Goal: Check status: Check status

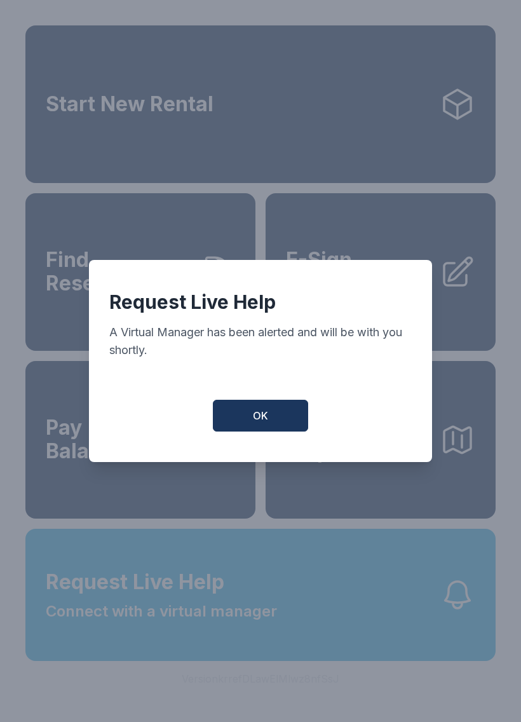
click at [273, 428] on button "OK" at bounding box center [260, 416] width 95 height 32
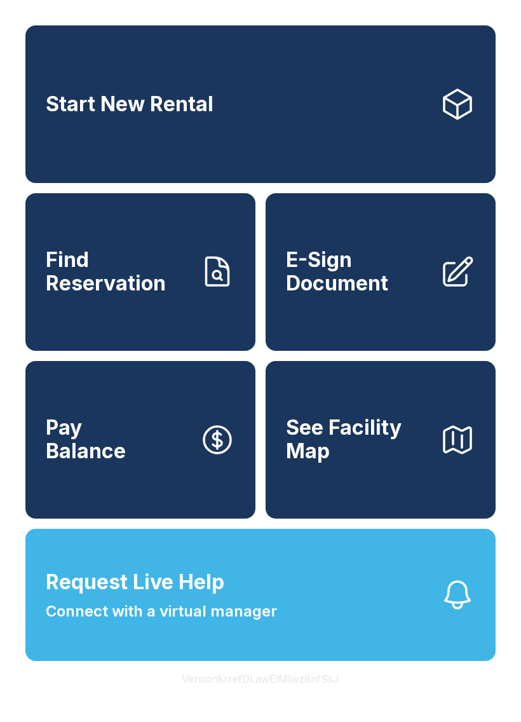
click at [413, 324] on link "E-Sign Document" at bounding box center [381, 272] width 230 height 158
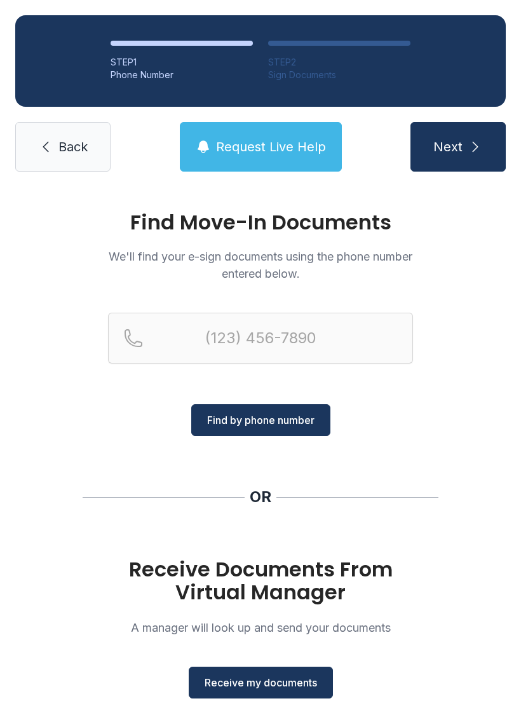
click at [71, 157] on link "Back" at bounding box center [62, 147] width 95 height 50
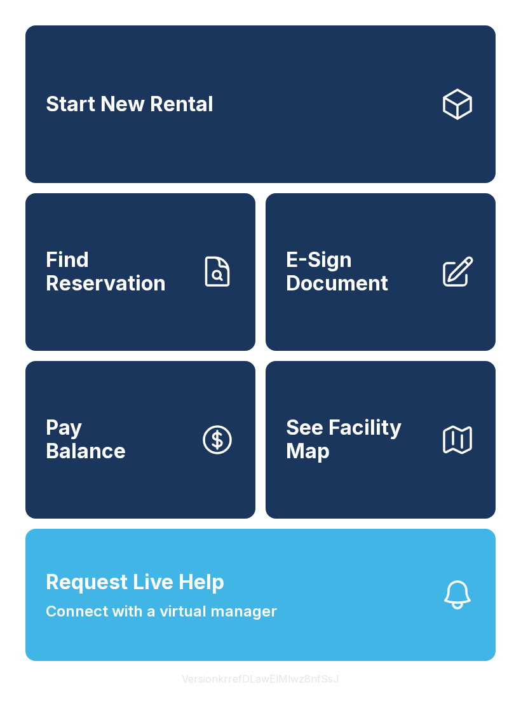
click at [2, 718] on div "Start New Rental Find Reservation E-Sign Document Pay Balance See Facility Map …" at bounding box center [260, 361] width 521 height 722
click at [114, 623] on span "Connect with a virtual manager" at bounding box center [161, 611] width 231 height 23
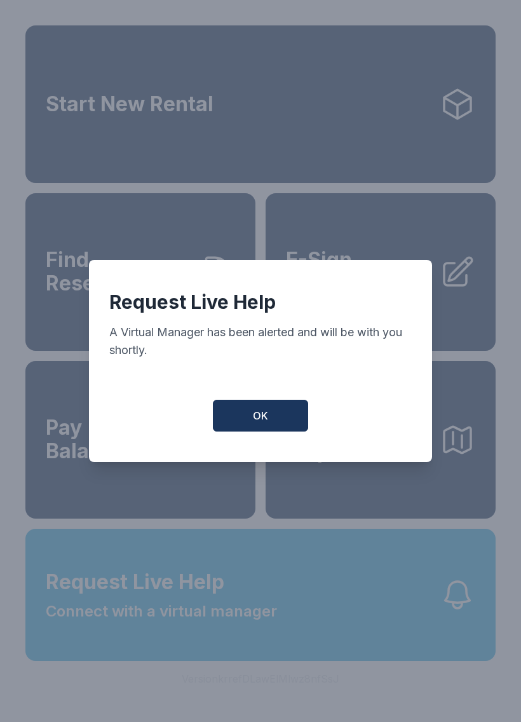
click at [259, 417] on span "OK" at bounding box center [260, 415] width 15 height 15
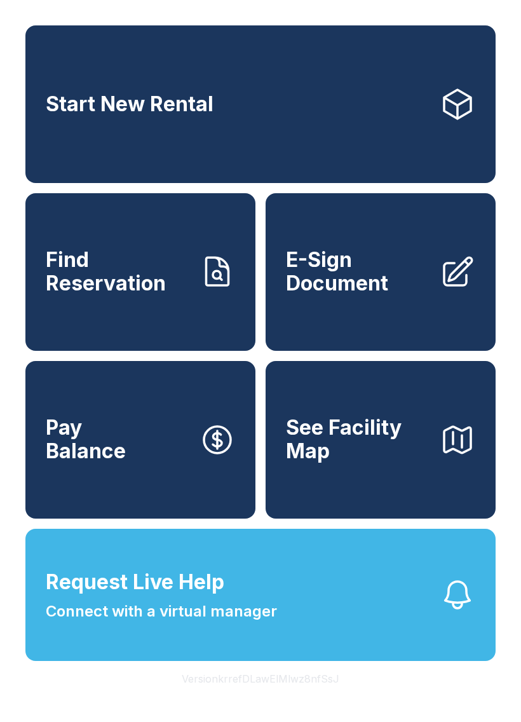
click at [198, 623] on span "Connect with a virtual manager" at bounding box center [161, 611] width 231 height 23
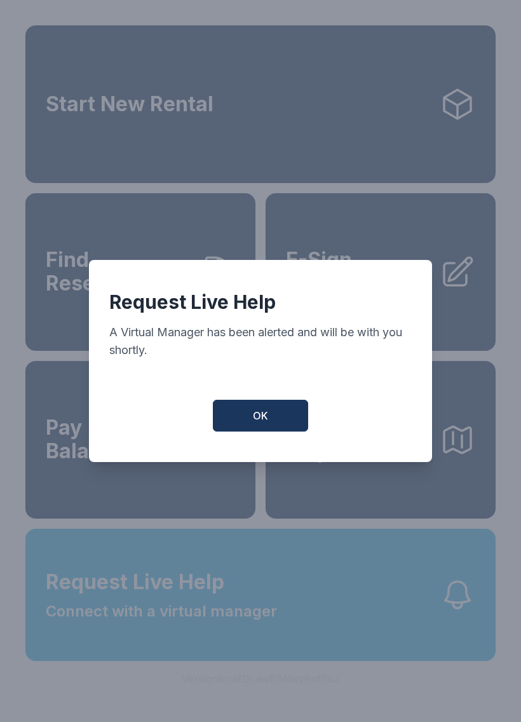
click at [270, 425] on button "OK" at bounding box center [260, 416] width 95 height 32
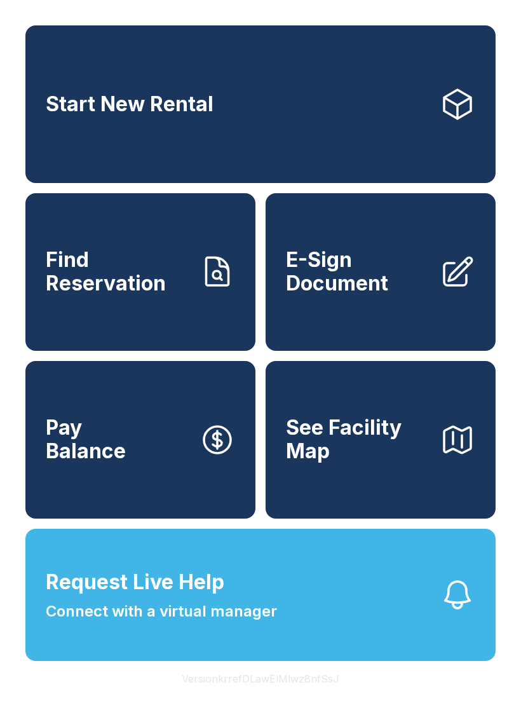
click at [428, 313] on link "E-Sign Document" at bounding box center [381, 272] width 230 height 158
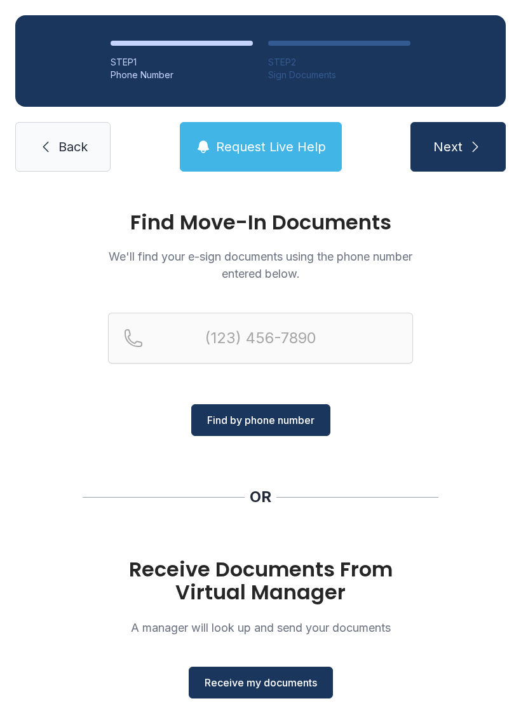
click at [43, 169] on link "Back" at bounding box center [62, 147] width 95 height 50
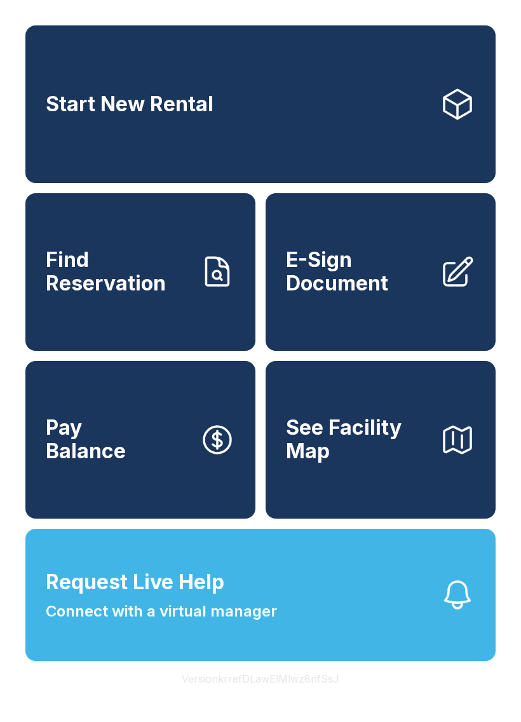
click at [92, 231] on link "Find Reservation" at bounding box center [140, 272] width 230 height 158
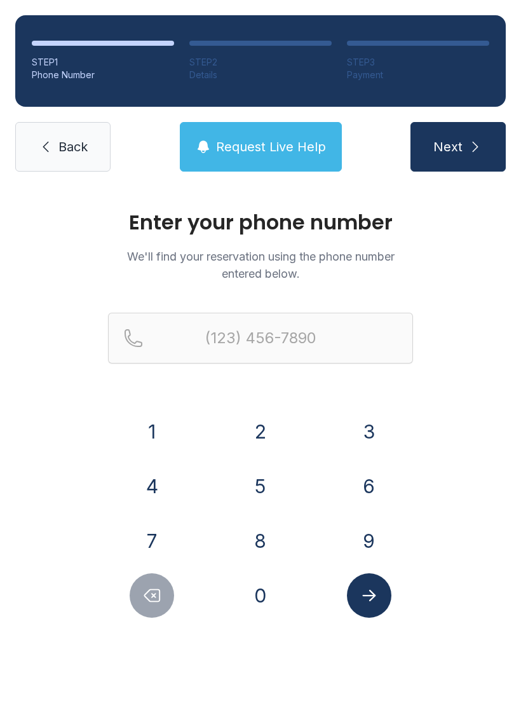
click at [154, 522] on button "7" at bounding box center [152, 541] width 44 height 44
click at [157, 423] on button "1" at bounding box center [152, 431] width 44 height 44
click at [373, 541] on button "9" at bounding box center [369, 541] width 44 height 44
click at [272, 448] on button "2" at bounding box center [260, 431] width 44 height 44
click at [369, 433] on button "3" at bounding box center [369, 431] width 44 height 44
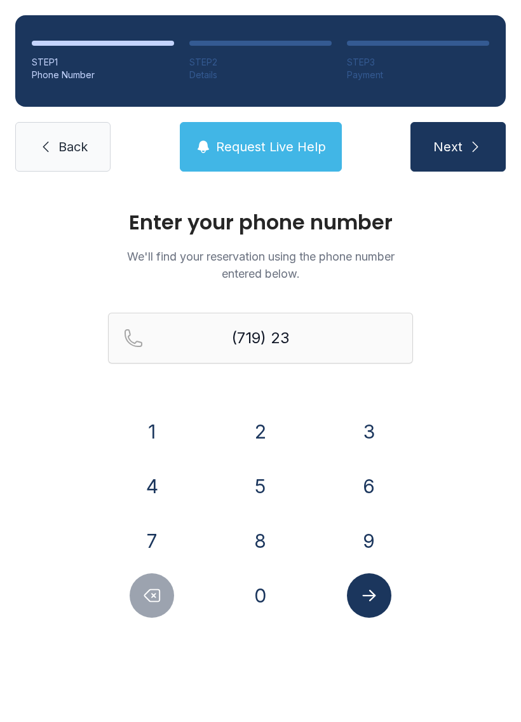
click at [368, 432] on button "3" at bounding box center [369, 431] width 44 height 44
click at [381, 485] on button "6" at bounding box center [369, 486] width 44 height 44
click at [378, 435] on button "3" at bounding box center [369, 431] width 44 height 44
click at [153, 416] on button "1" at bounding box center [152, 431] width 44 height 44
click at [254, 585] on button "0" at bounding box center [260, 595] width 44 height 44
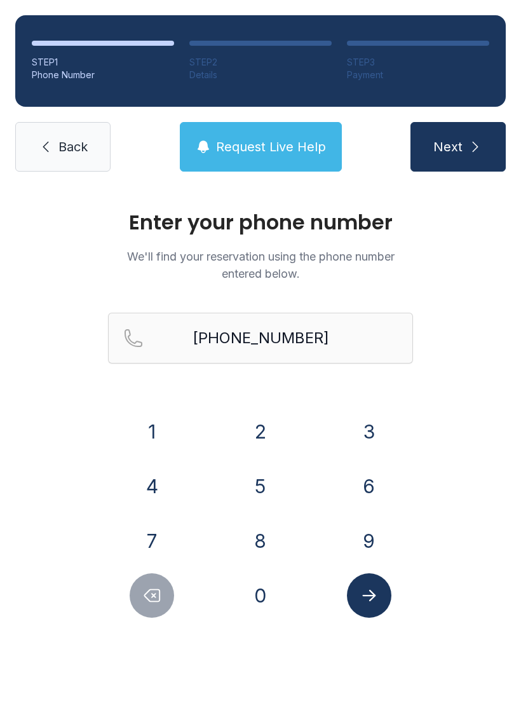
click at [369, 608] on button "Submit lookup form" at bounding box center [369, 595] width 44 height 44
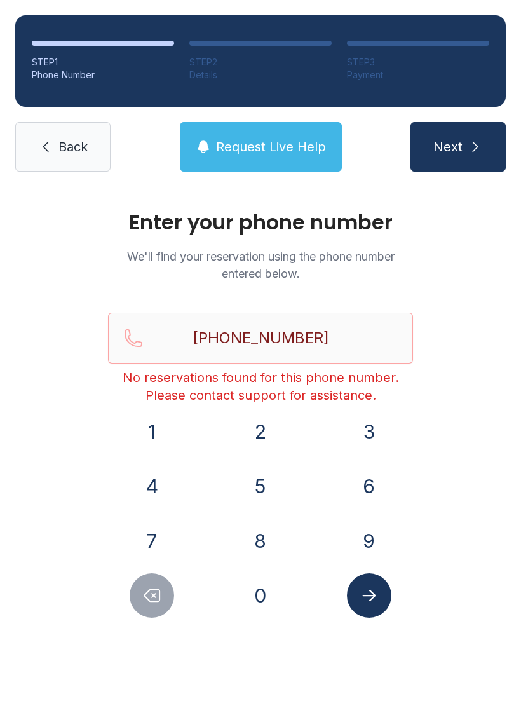
click at [153, 584] on button "Delete number" at bounding box center [152, 595] width 44 height 44
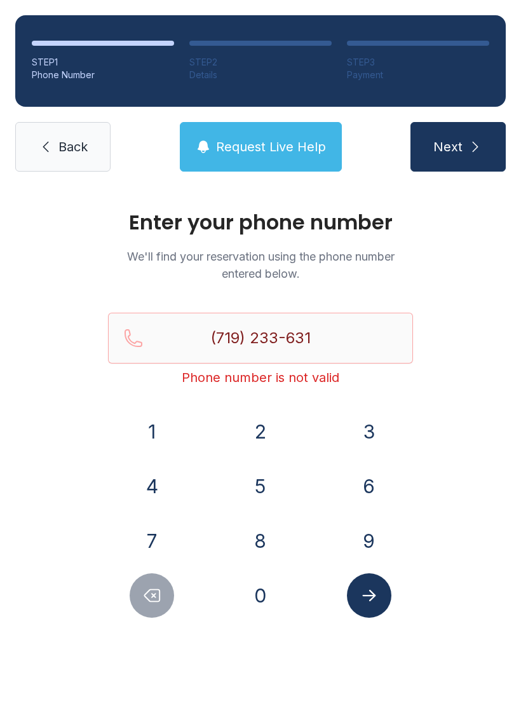
click at [154, 599] on icon "Delete number" at bounding box center [151, 595] width 19 height 19
click at [158, 600] on icon "Delete number" at bounding box center [151, 595] width 19 height 19
click at [161, 606] on button "Delete number" at bounding box center [152, 595] width 44 height 44
click at [156, 598] on icon "Delete number" at bounding box center [151, 595] width 19 height 19
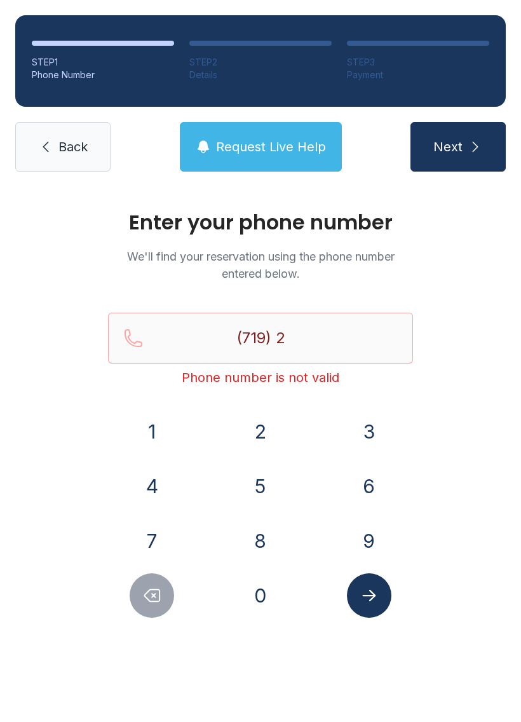
click at [156, 598] on icon "Delete number" at bounding box center [151, 595] width 19 height 19
click at [157, 595] on icon "Delete number" at bounding box center [151, 595] width 19 height 19
type input "(7"
click at [157, 599] on icon "Delete number" at bounding box center [151, 595] width 19 height 19
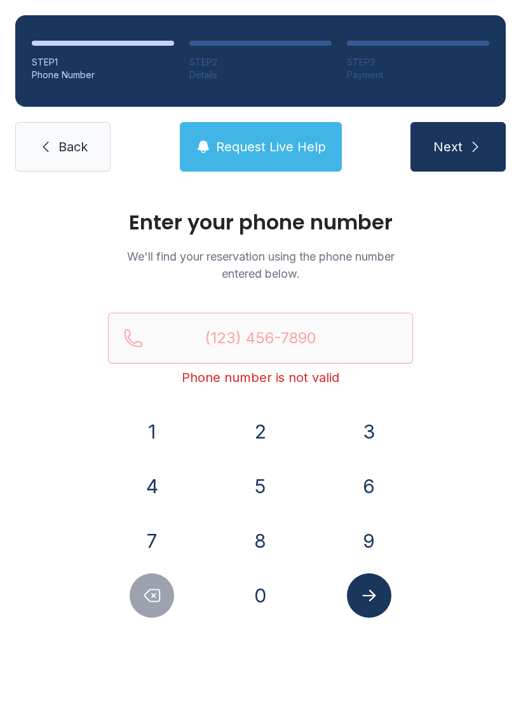
click at [157, 599] on icon "Delete number" at bounding box center [151, 595] width 19 height 19
click at [150, 599] on icon "Delete number" at bounding box center [151, 595] width 19 height 19
click at [151, 602] on icon "Delete number" at bounding box center [152, 596] width 15 height 12
click at [151, 547] on button "7" at bounding box center [152, 541] width 44 height 44
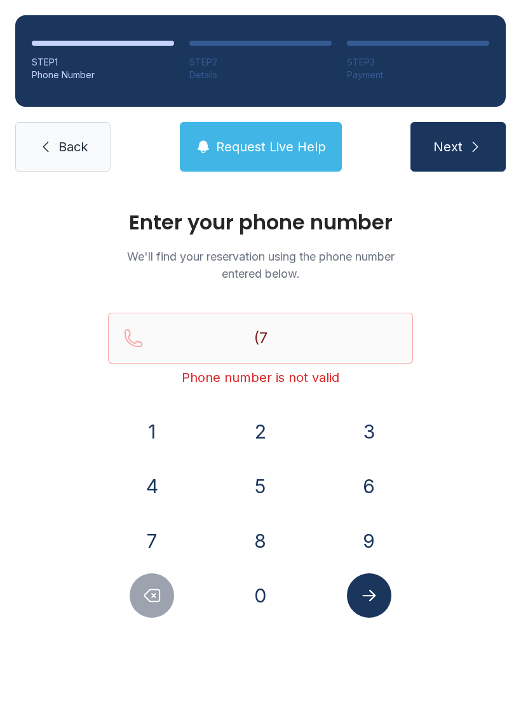
click at [151, 451] on button "1" at bounding box center [152, 431] width 44 height 44
click at [358, 537] on button "9" at bounding box center [369, 541] width 44 height 44
click at [159, 603] on icon "Delete number" at bounding box center [151, 595] width 19 height 19
click at [158, 603] on icon "Delete number" at bounding box center [151, 595] width 19 height 19
type input "(7"
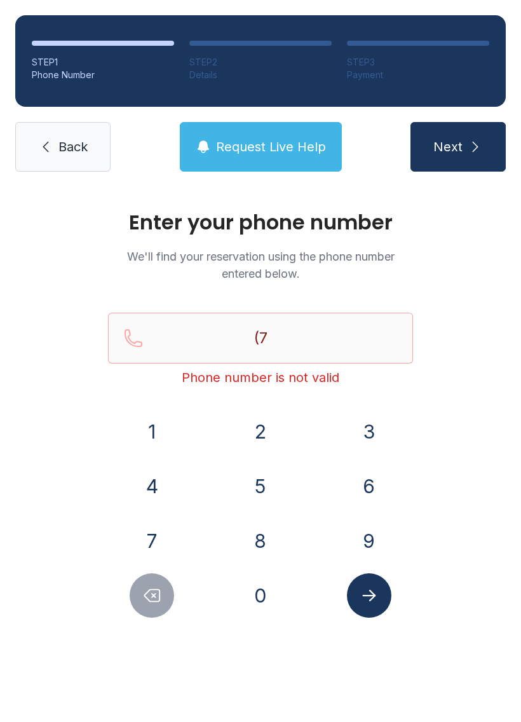
click at [154, 590] on icon "Delete number" at bounding box center [152, 596] width 15 height 12
click at [154, 589] on icon "Delete number" at bounding box center [151, 595] width 19 height 19
click at [64, 139] on span "Back" at bounding box center [72, 147] width 29 height 18
